Goal: Transaction & Acquisition: Obtain resource

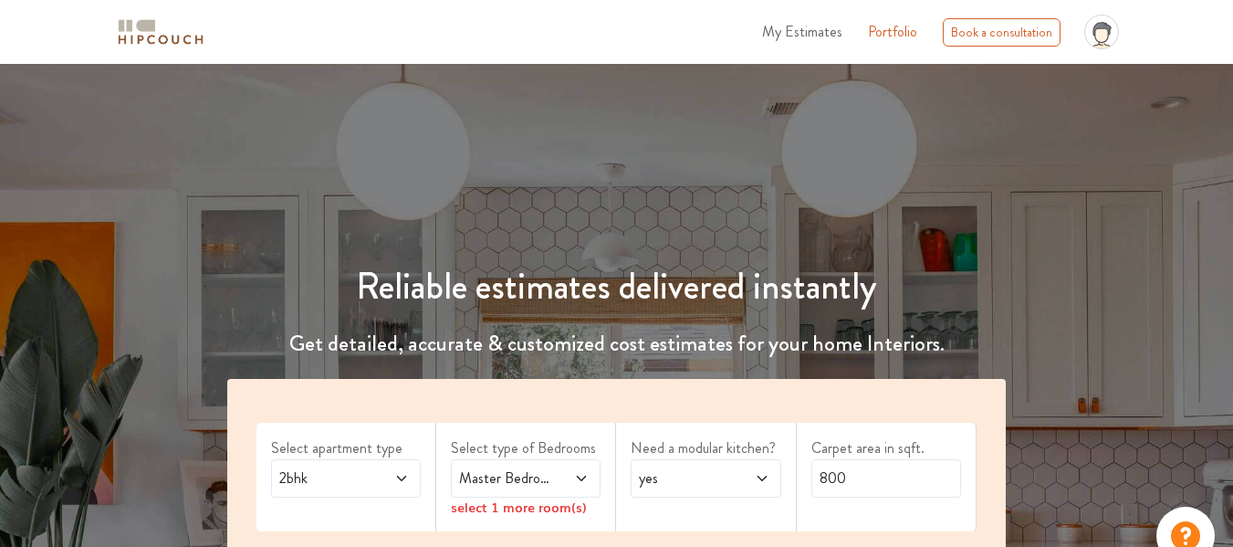
scroll to position [155, 0]
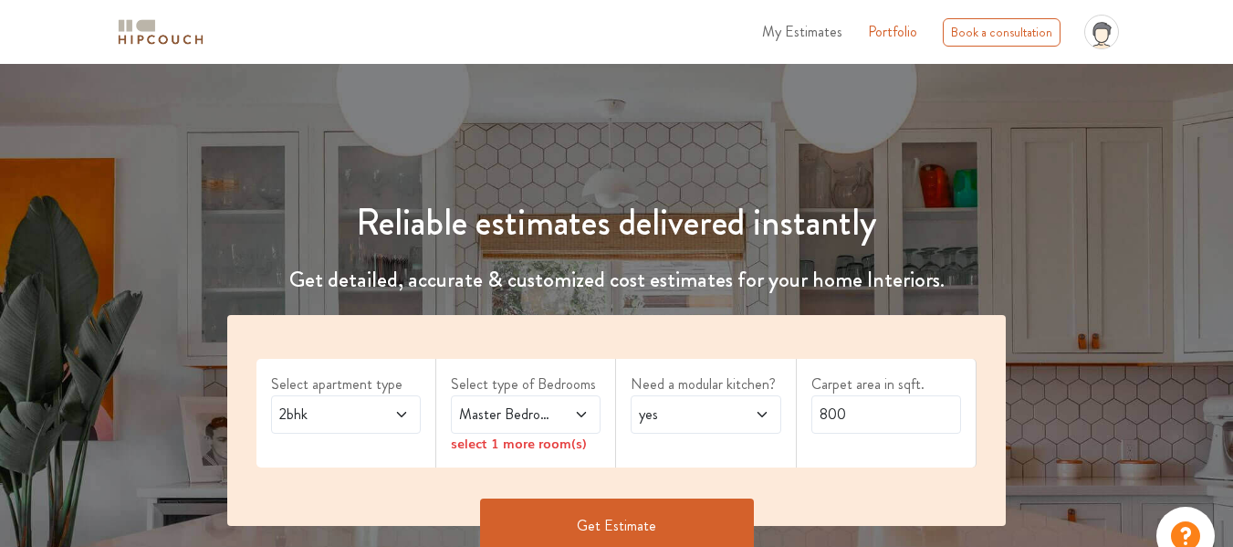
click at [360, 403] on span "2bhk" at bounding box center [326, 414] width 100 height 22
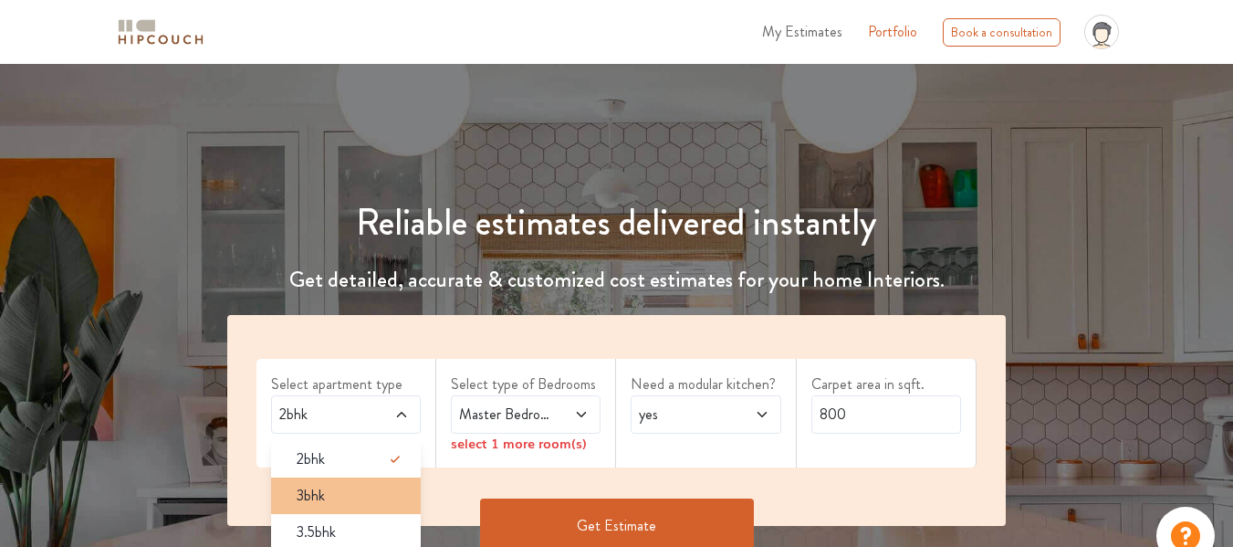
click at [356, 485] on div "3bhk" at bounding box center [351, 496] width 139 height 22
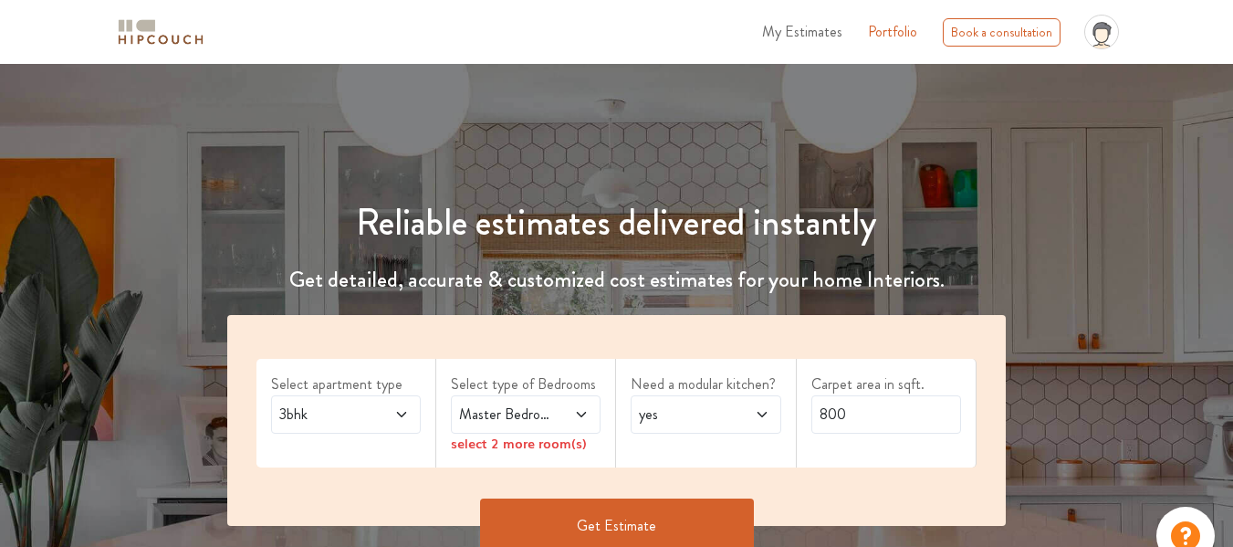
click at [692, 501] on button "Get Estimate" at bounding box center [617, 525] width 274 height 55
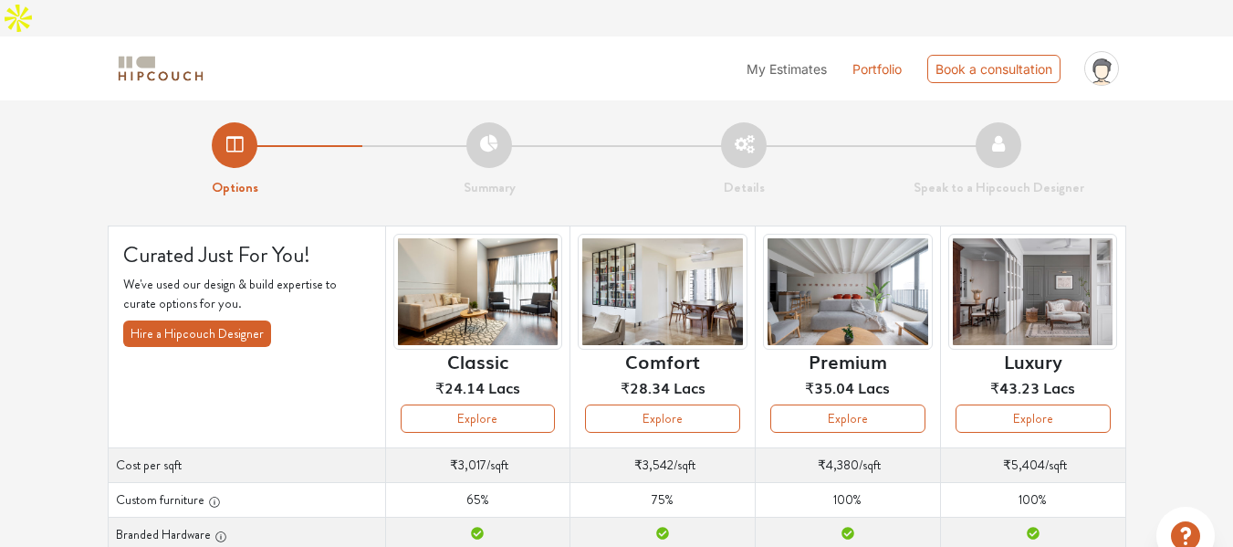
scroll to position [155, 0]
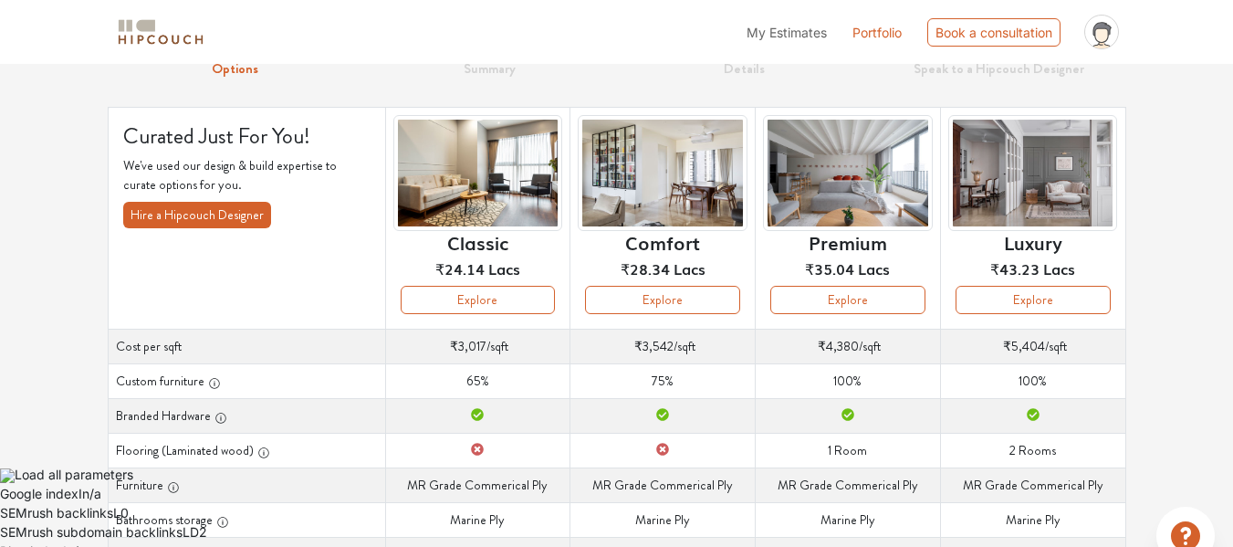
click at [356, 235] on th "Curated Just For You! We've used our design & build expertise to curate options…" at bounding box center [246, 218] width 277 height 222
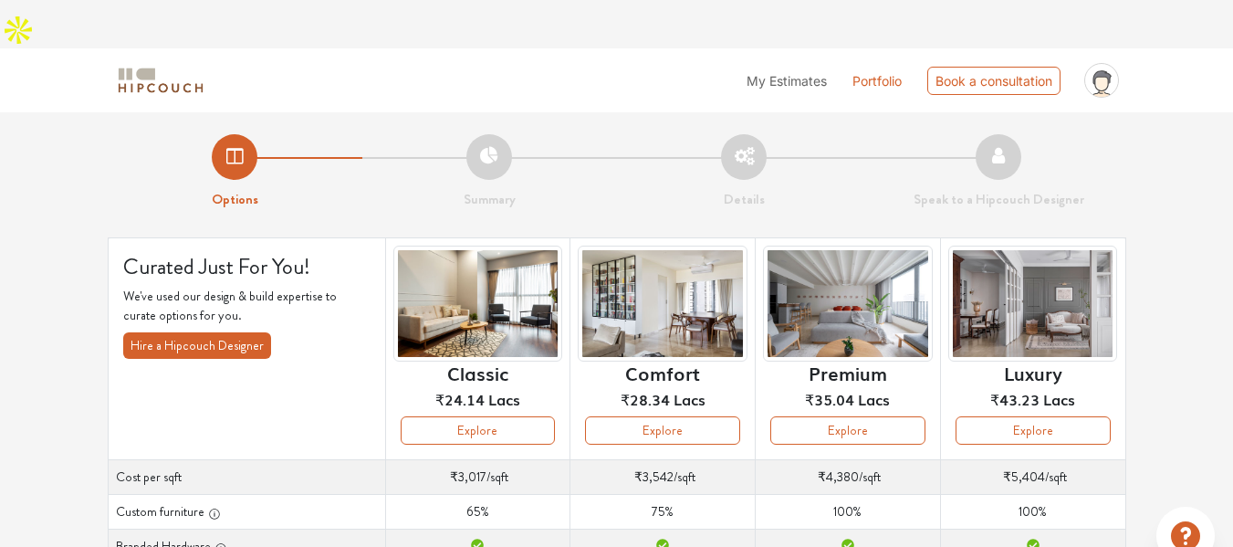
scroll to position [20, 0]
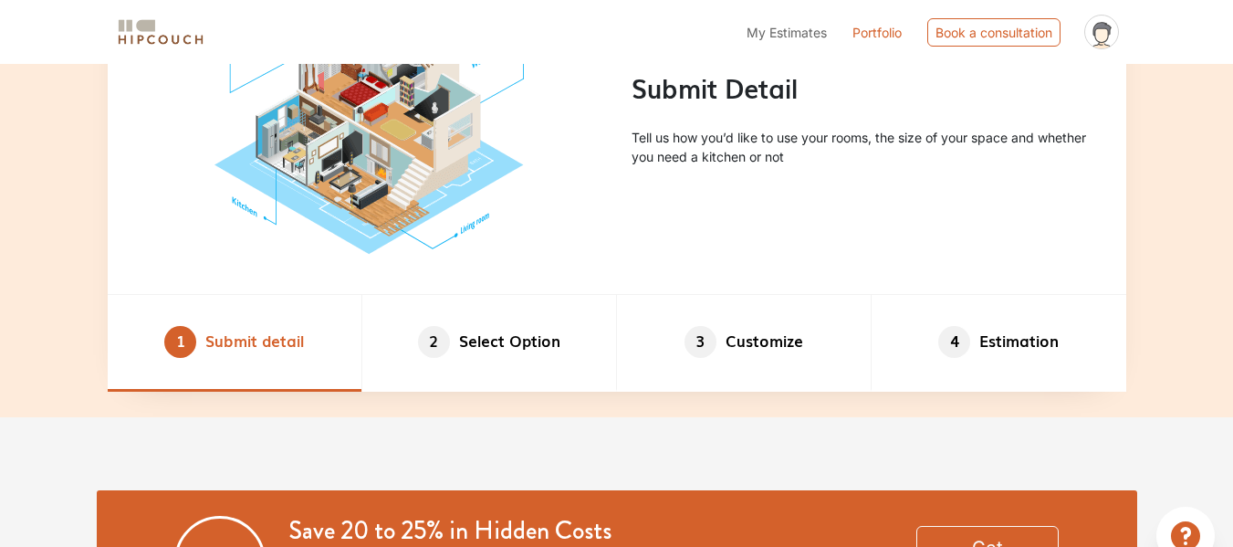
scroll to position [997, 0]
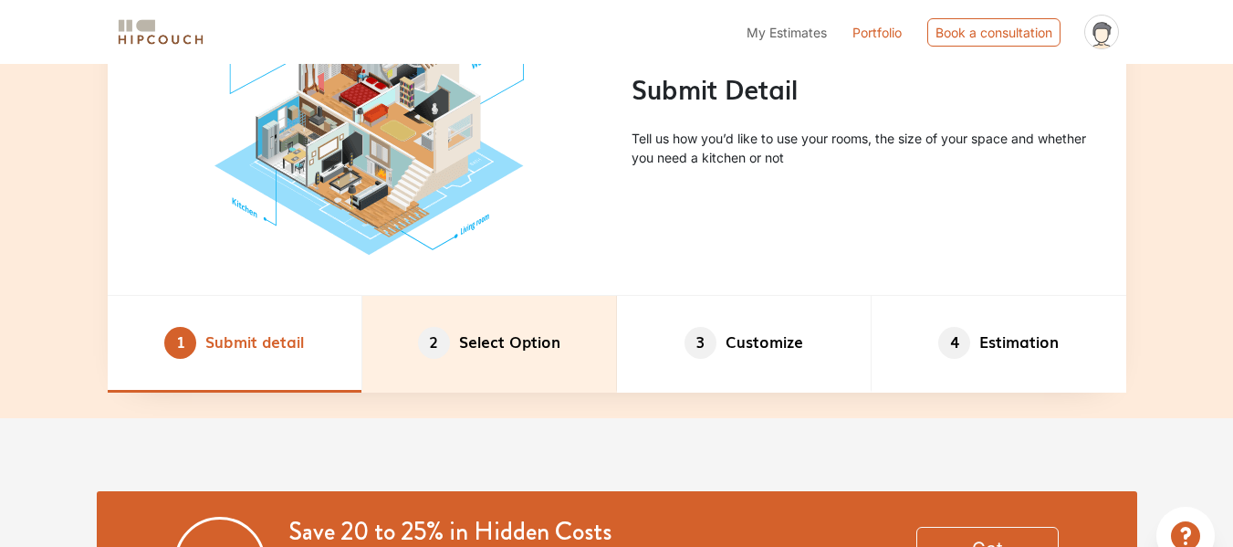
click at [551, 326] on li "2 Select Option" at bounding box center [489, 344] width 255 height 96
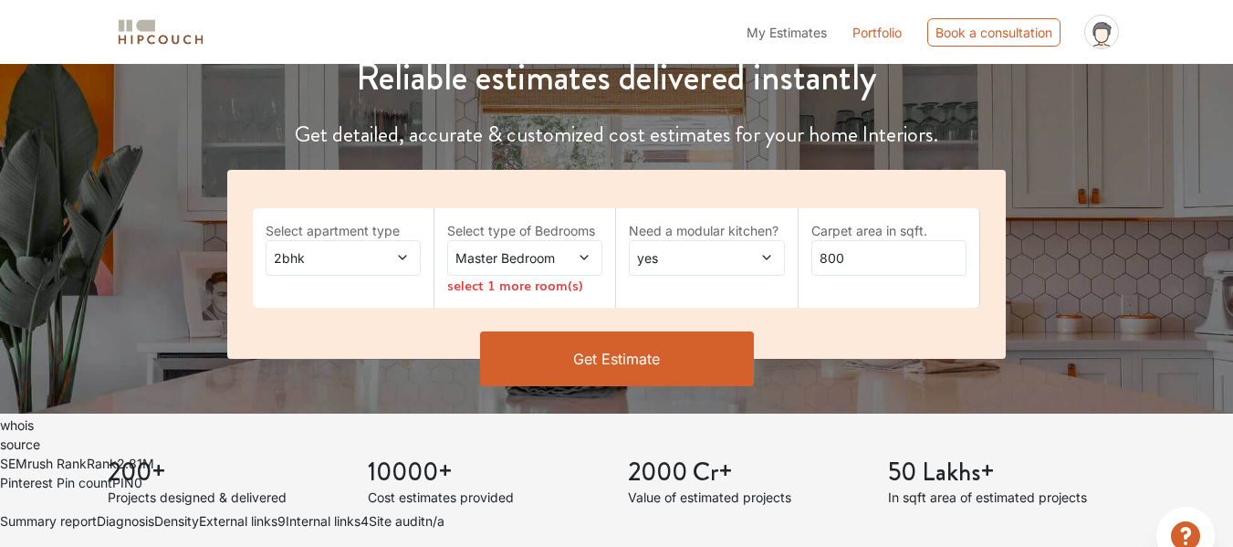
scroll to position [301, 0]
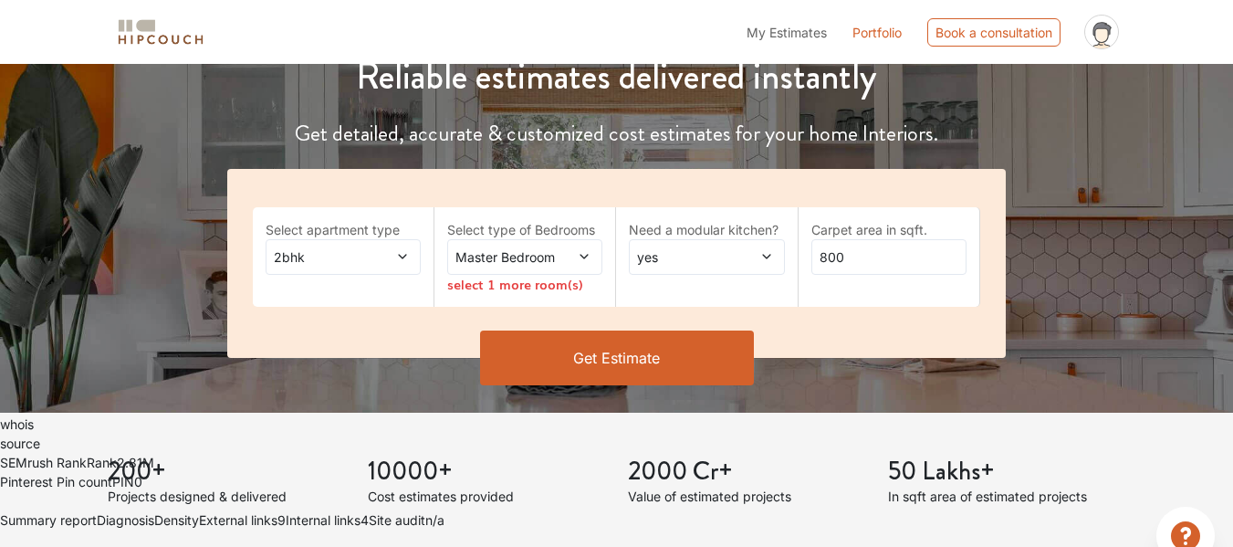
click at [551, 330] on button "Get Estimate" at bounding box center [617, 357] width 274 height 55
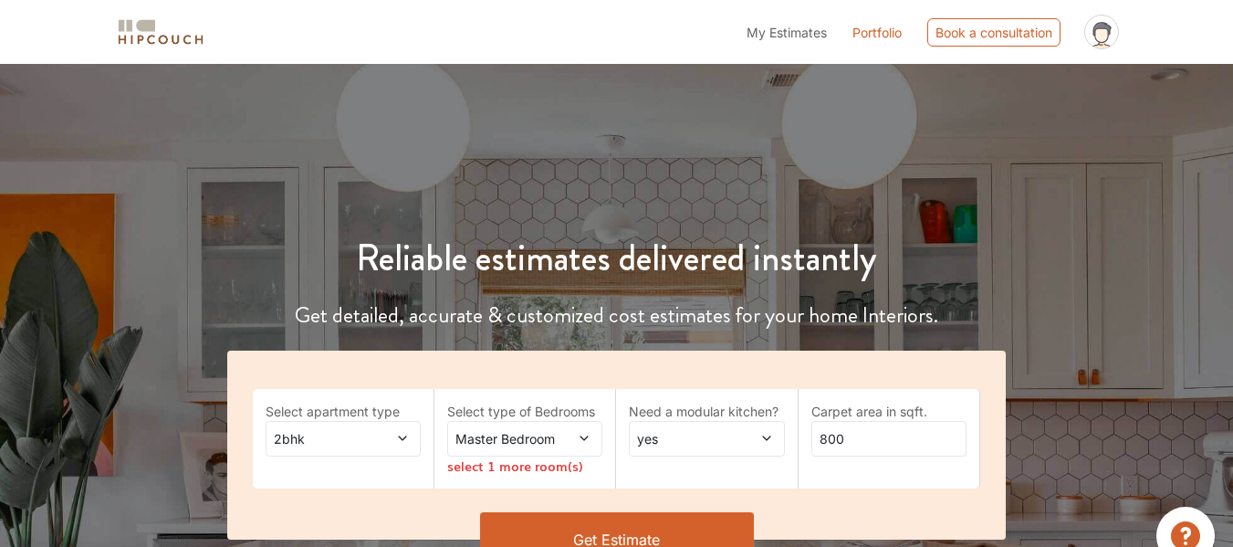
scroll to position [274, 0]
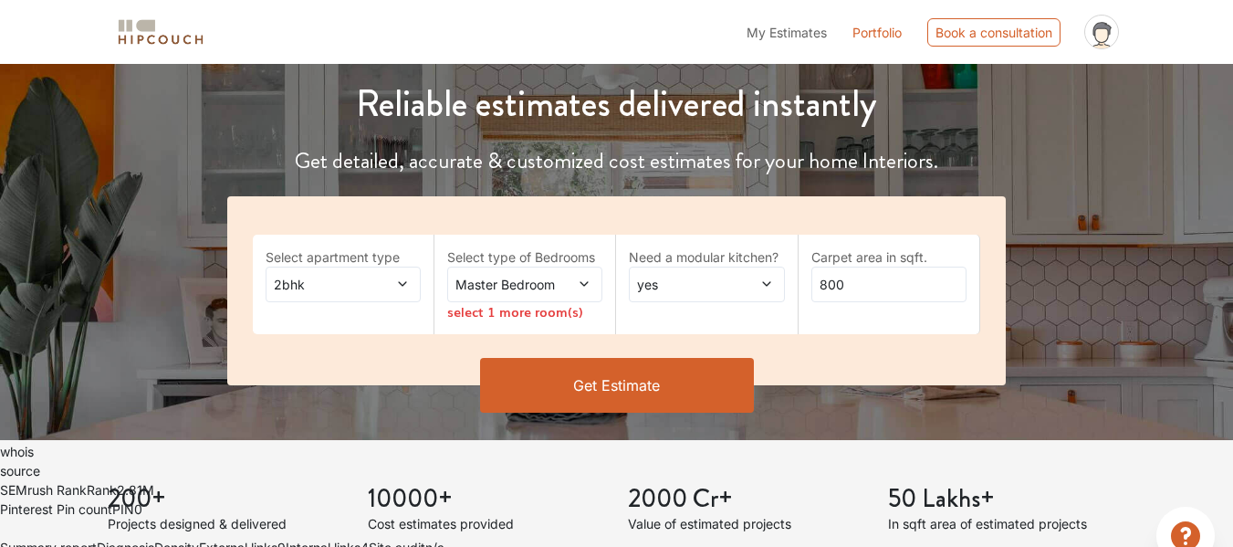
click at [411, 266] on div "2bhk" at bounding box center [343, 284] width 155 height 36
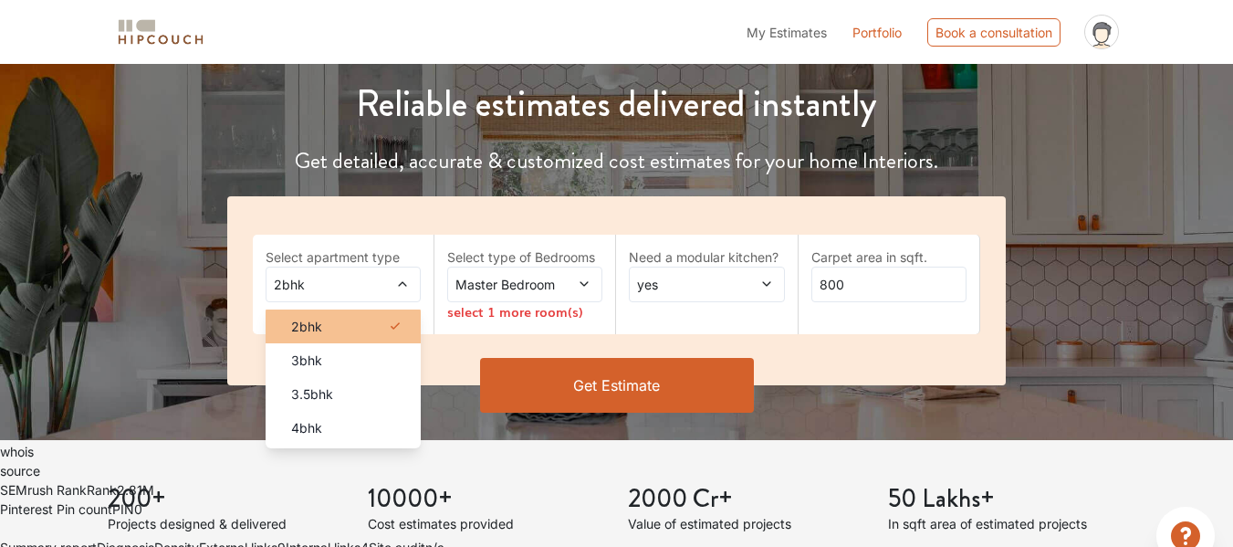
click at [339, 309] on li "2bhk" at bounding box center [343, 326] width 155 height 34
click at [503, 275] on span "Master Bedroom" at bounding box center [504, 284] width 104 height 19
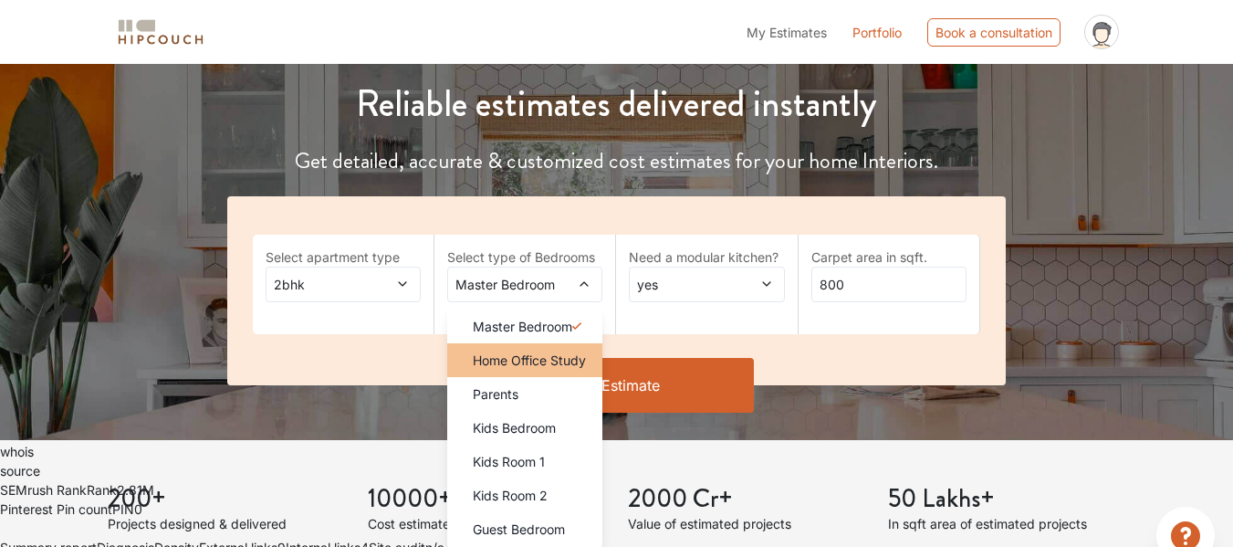
click at [513, 350] on span "Home Office Study" at bounding box center [529, 359] width 113 height 19
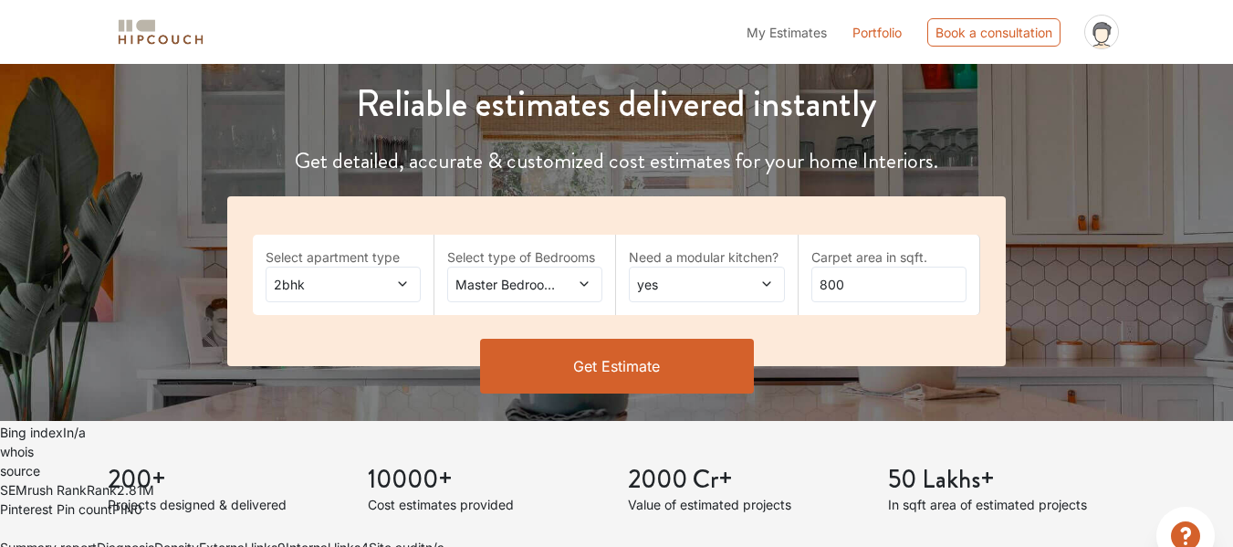
click at [670, 275] on span "yes" at bounding box center [685, 284] width 104 height 19
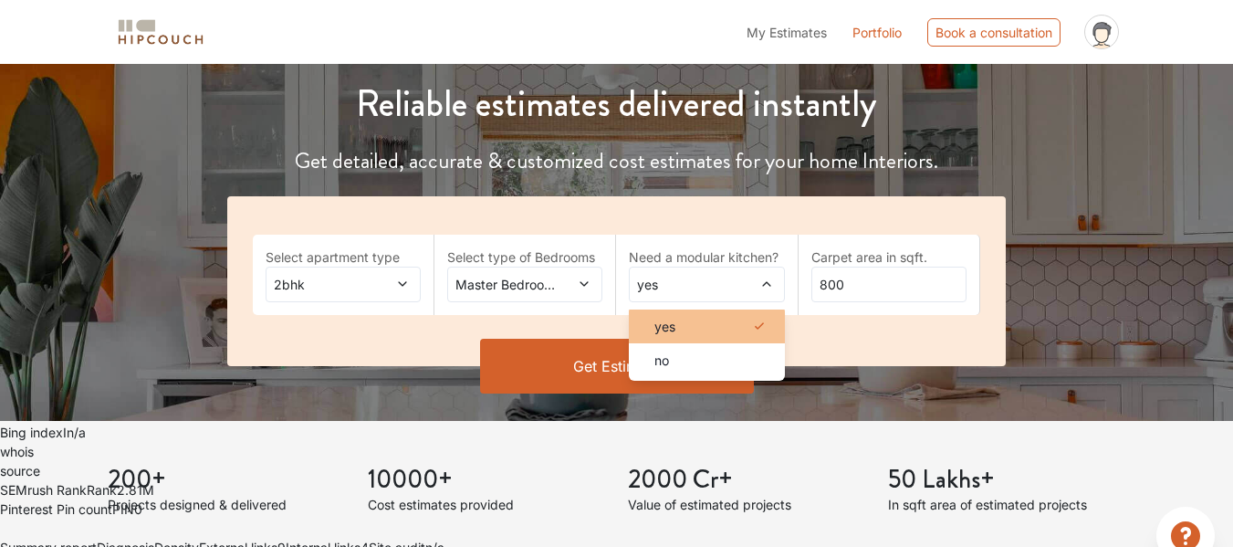
click at [674, 317] on span "yes" at bounding box center [664, 326] width 21 height 19
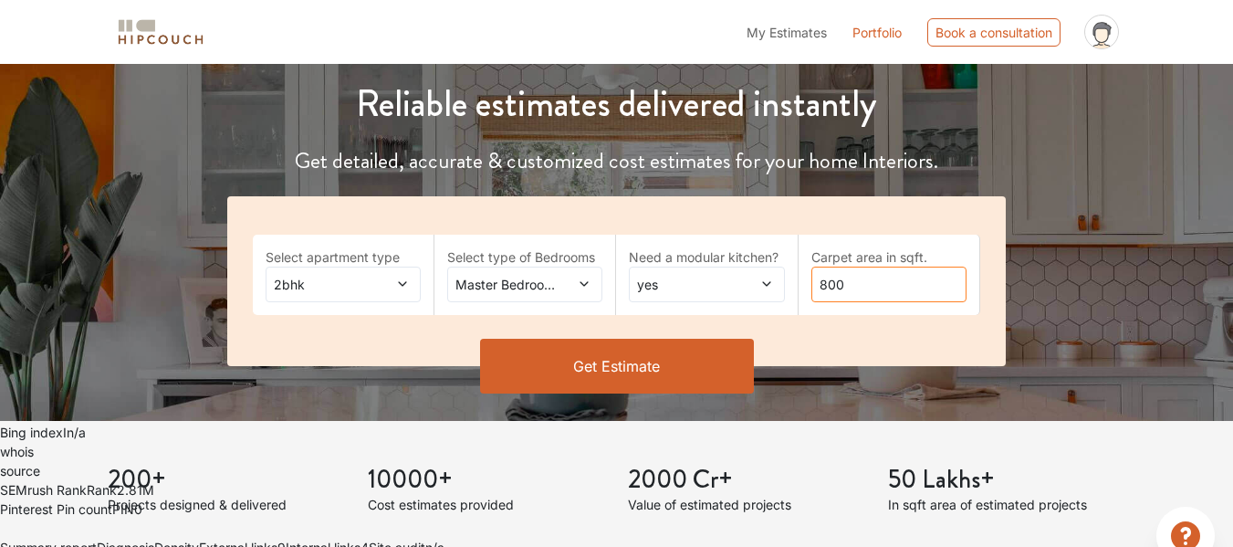
click at [830, 266] on input "800" at bounding box center [888, 284] width 155 height 36
click at [678, 339] on button "Get Estimate" at bounding box center [617, 366] width 274 height 55
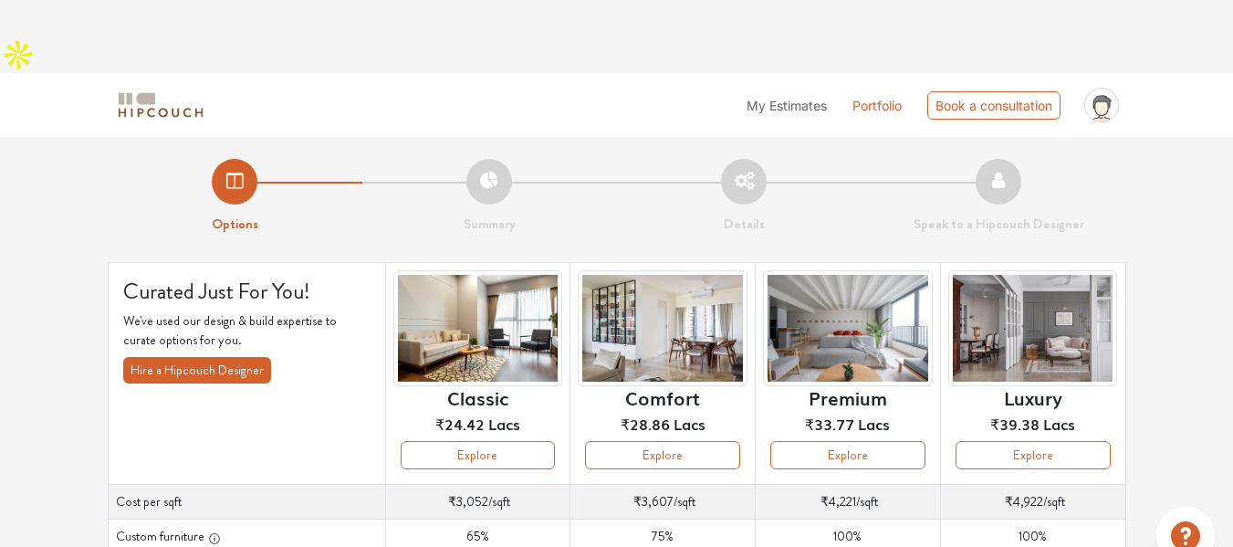
click at [471, 159] on li "Summary" at bounding box center [489, 197] width 255 height 76
click at [481, 159] on li "Summary" at bounding box center [489, 197] width 255 height 76
click at [533, 441] on button "Explore" at bounding box center [478, 455] width 155 height 28
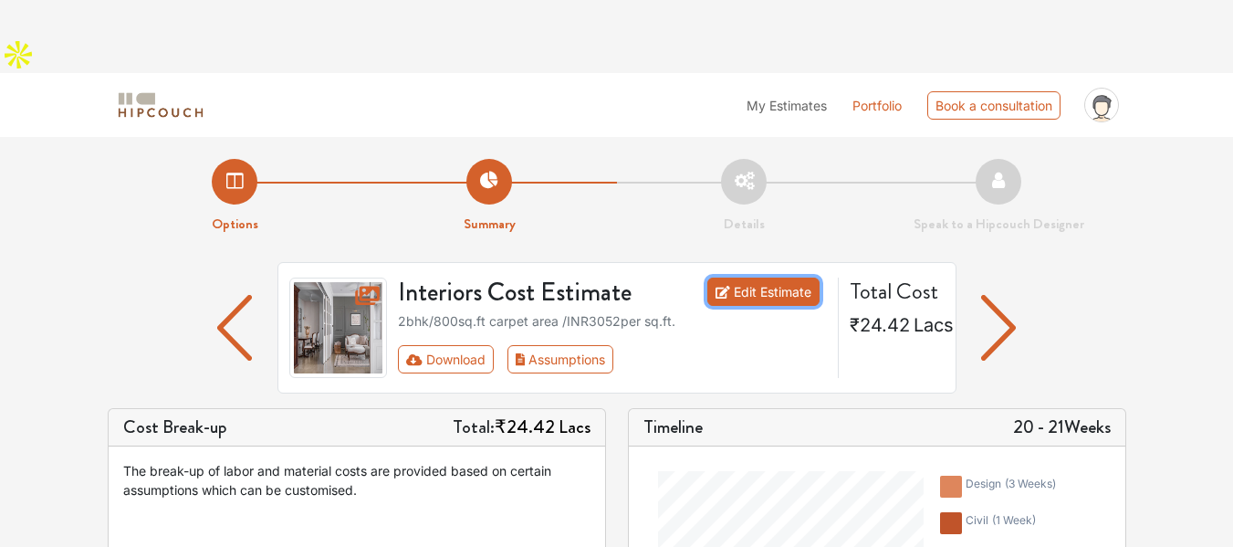
click at [783, 277] on link "Edit Estimate" at bounding box center [763, 291] width 112 height 28
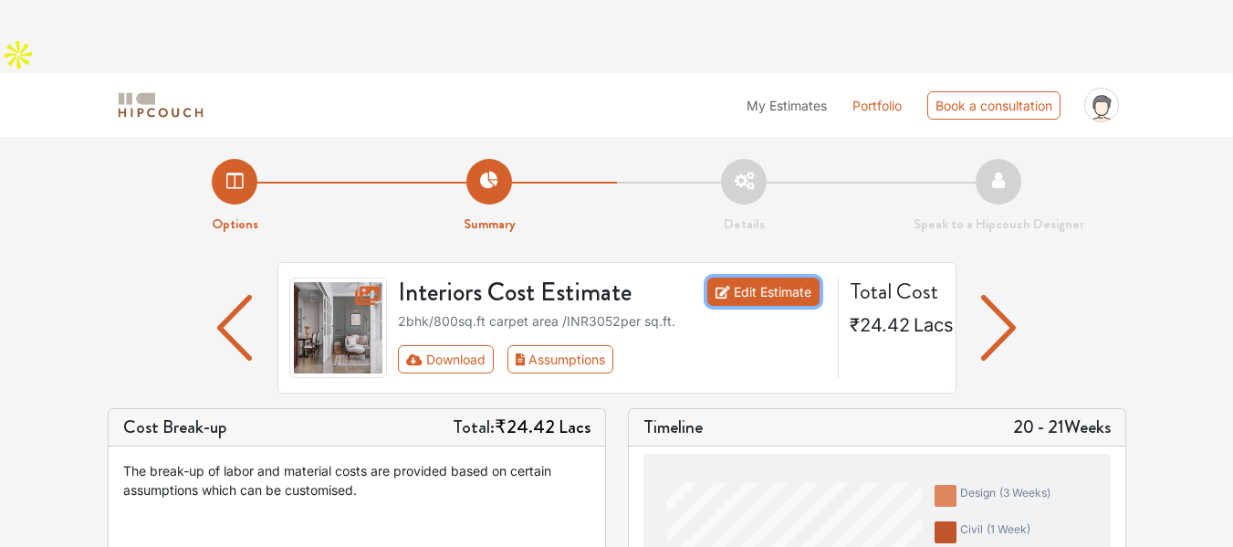
click at [803, 277] on link "Edit Estimate" at bounding box center [763, 291] width 112 height 28
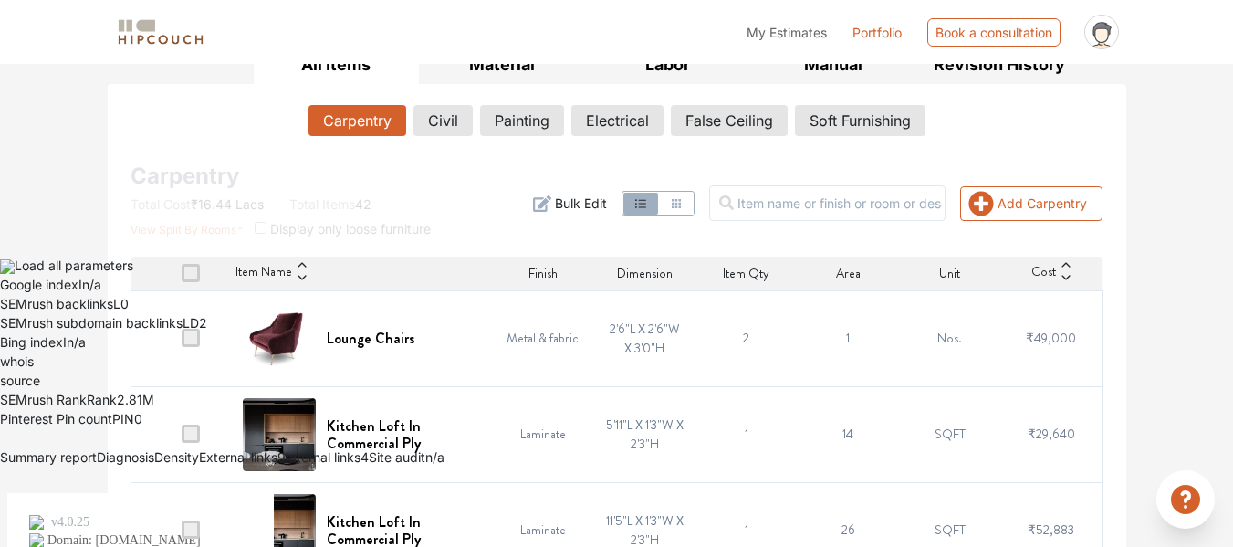
scroll to position [365, 0]
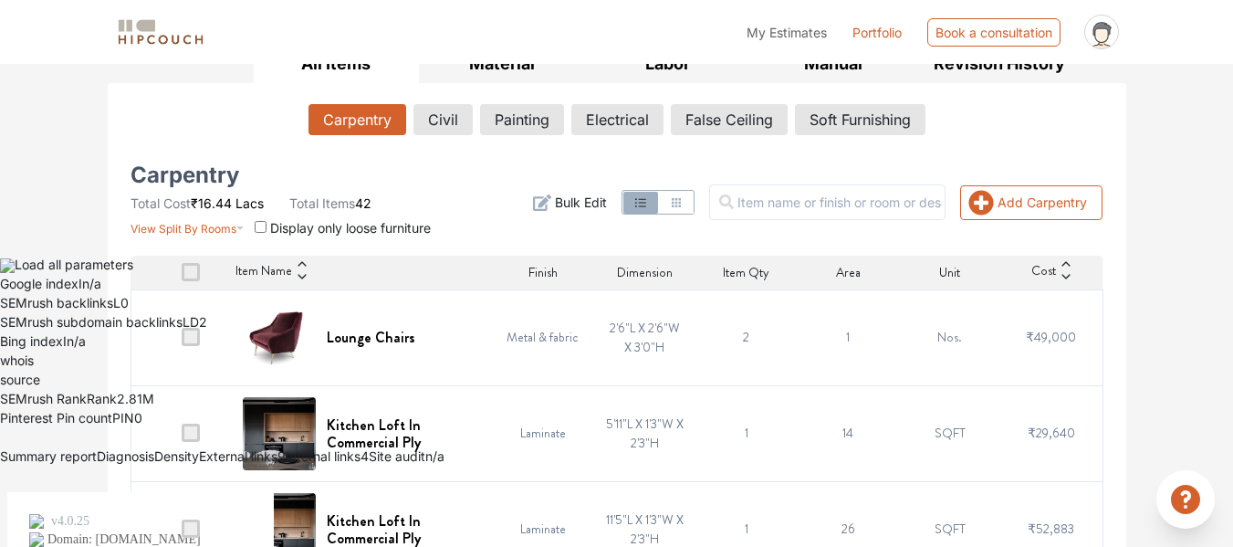
click at [840, 295] on td "1" at bounding box center [847, 337] width 101 height 96
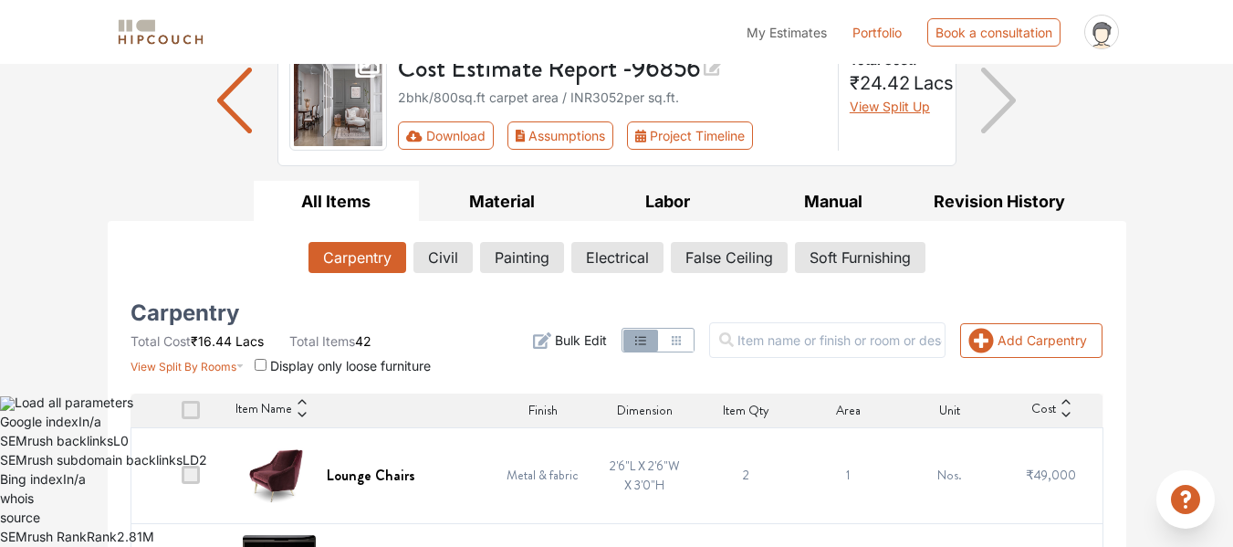
scroll to position [183, 0]
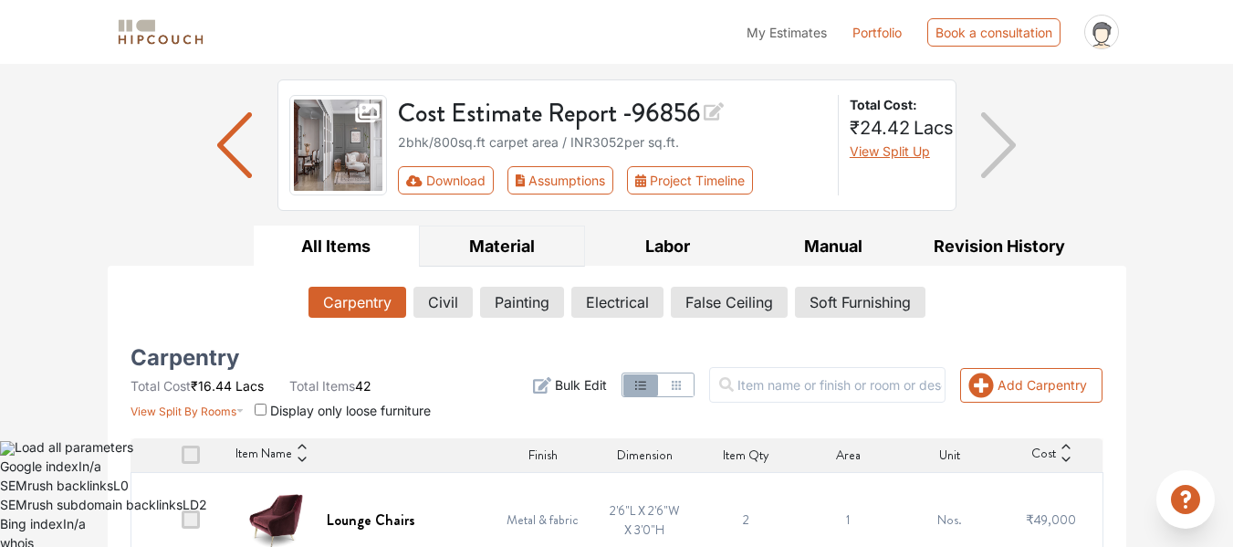
click at [505, 225] on button "Material" at bounding box center [502, 245] width 166 height 41
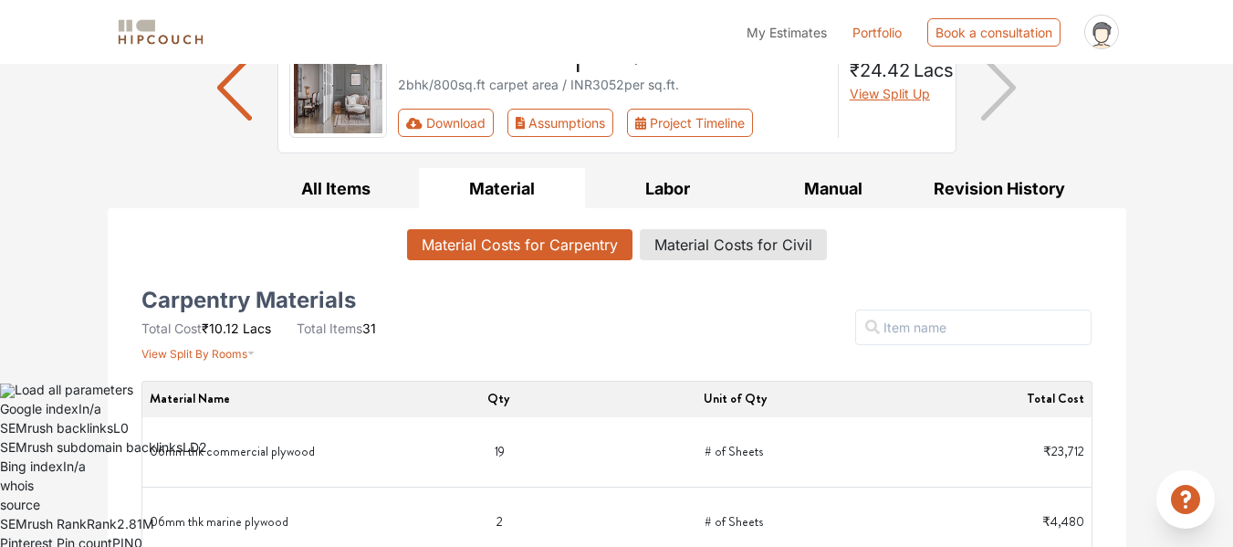
scroll to position [456, 0]
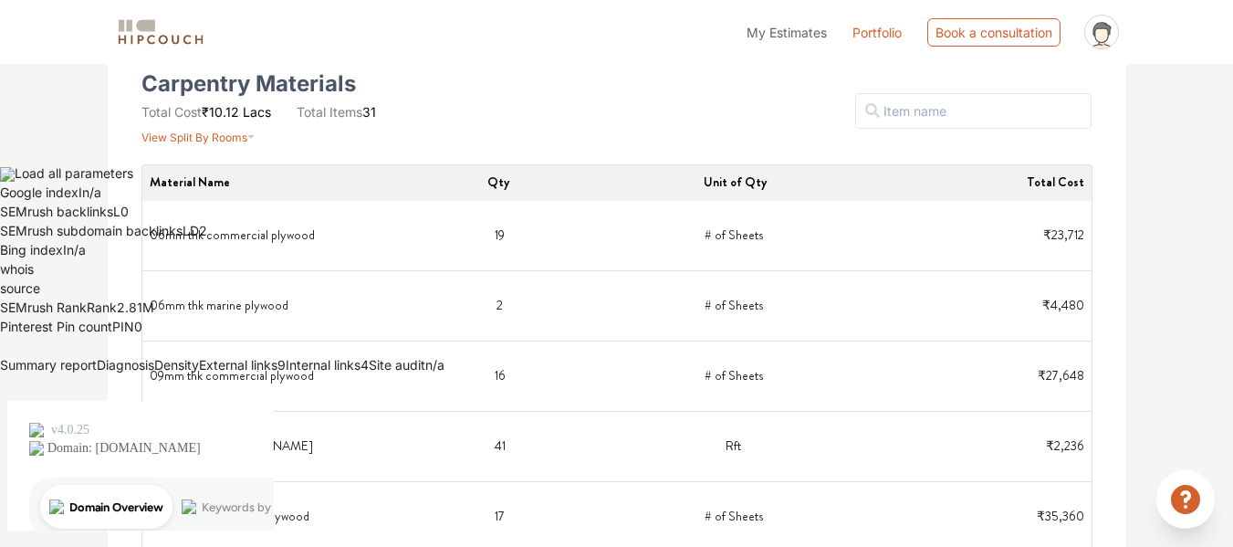
click at [1060, 225] on span "₹23,712" at bounding box center [1063, 234] width 41 height 18
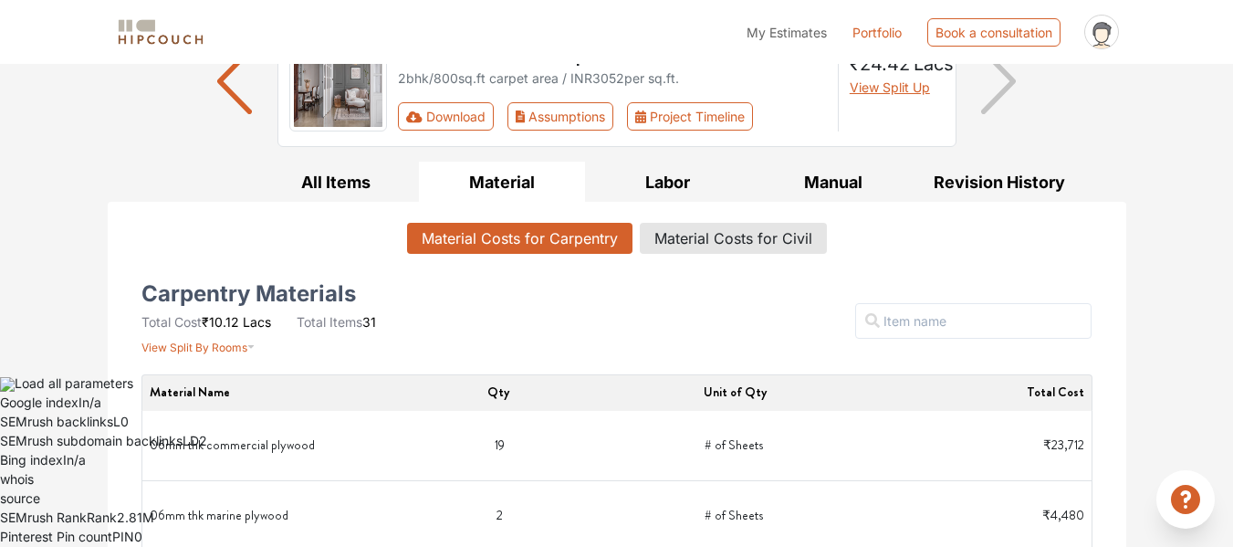
scroll to position [91, 0]
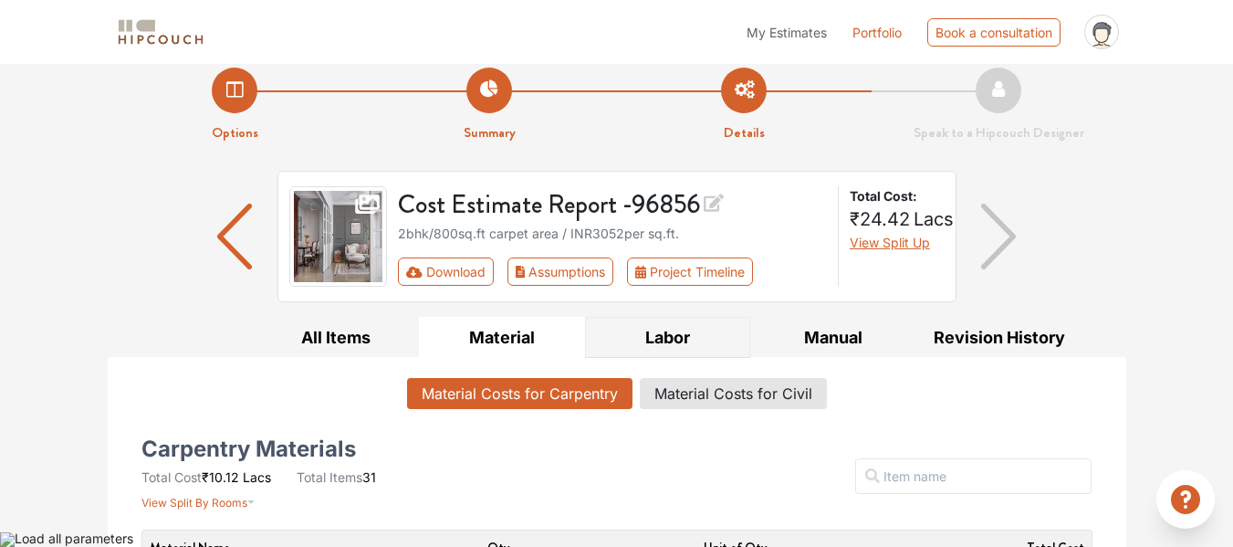
click at [674, 317] on button "Labor" at bounding box center [668, 337] width 166 height 41
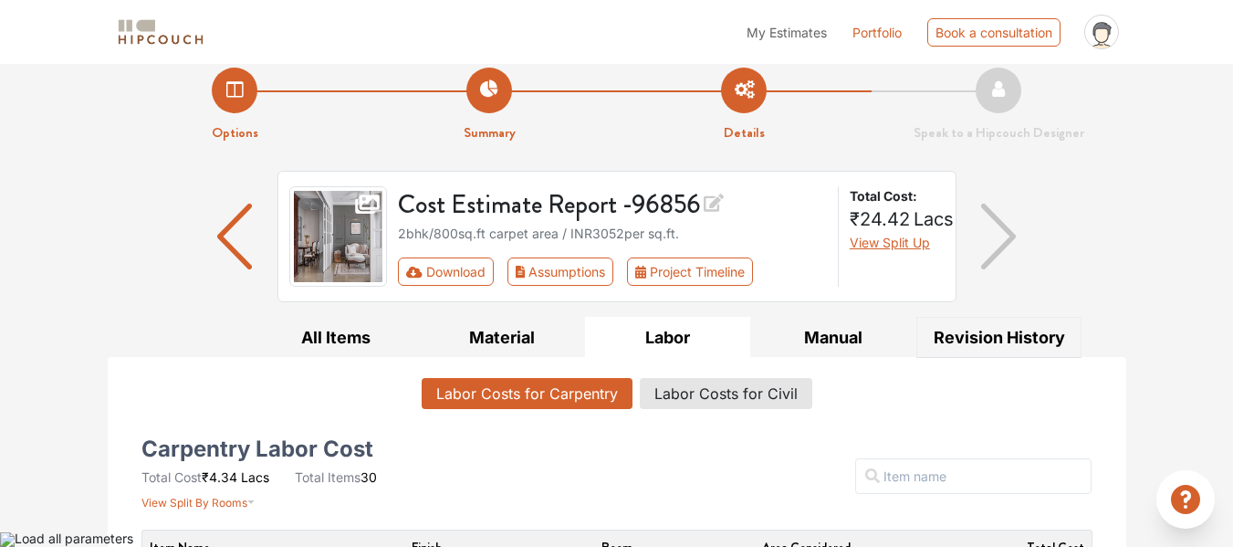
click at [1027, 317] on button "Revision History" at bounding box center [999, 337] width 166 height 41
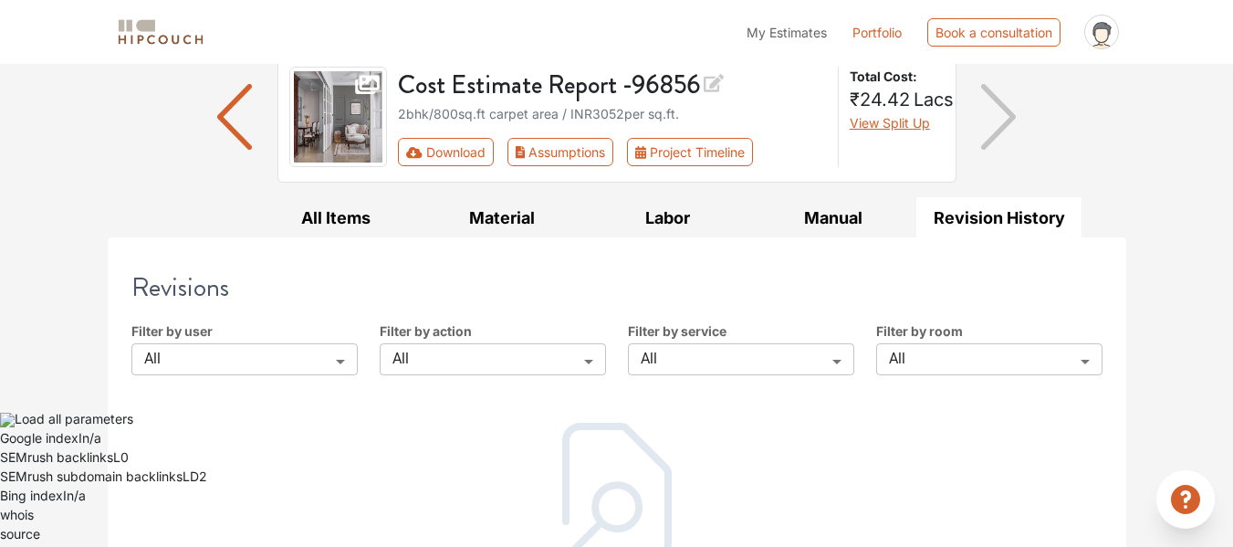
scroll to position [256, 0]
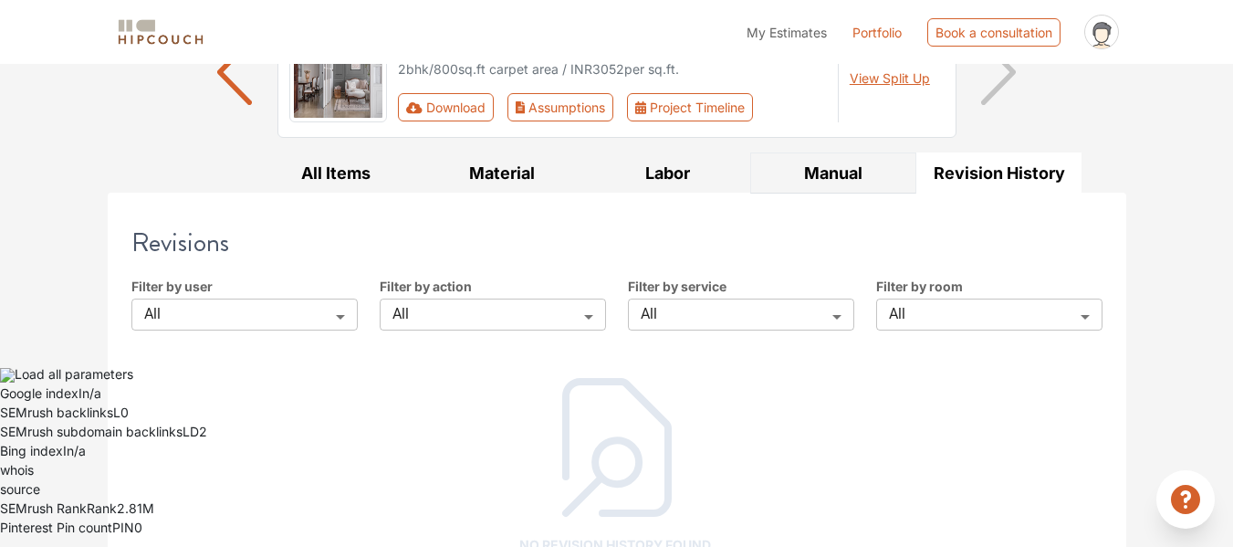
click at [851, 152] on button "Manual" at bounding box center [833, 172] width 166 height 41
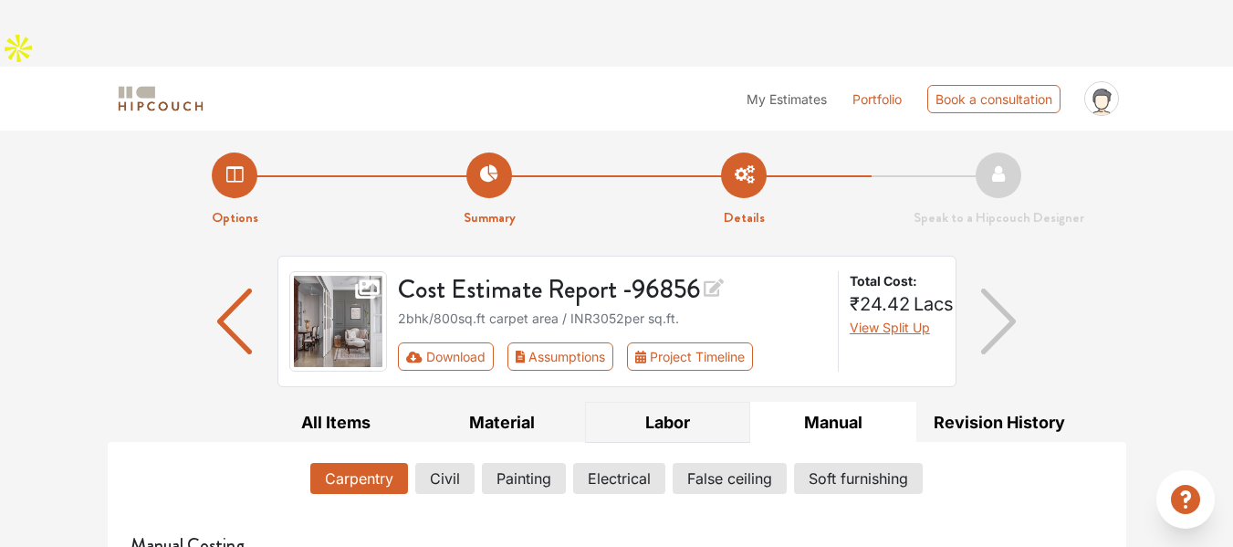
scroll to position [0, 0]
